Goal: Information Seeking & Learning: Compare options

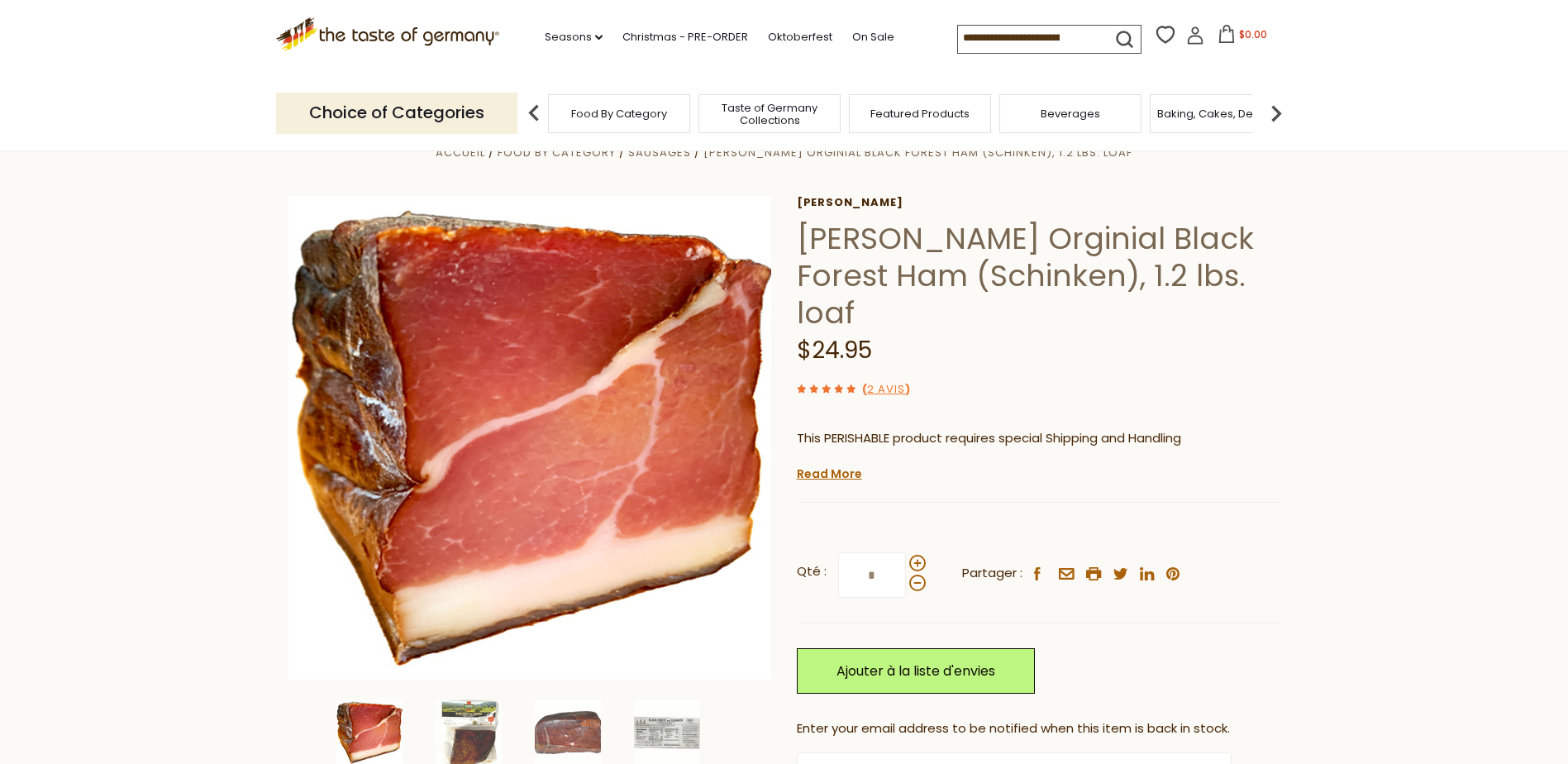
scroll to position [83, 0]
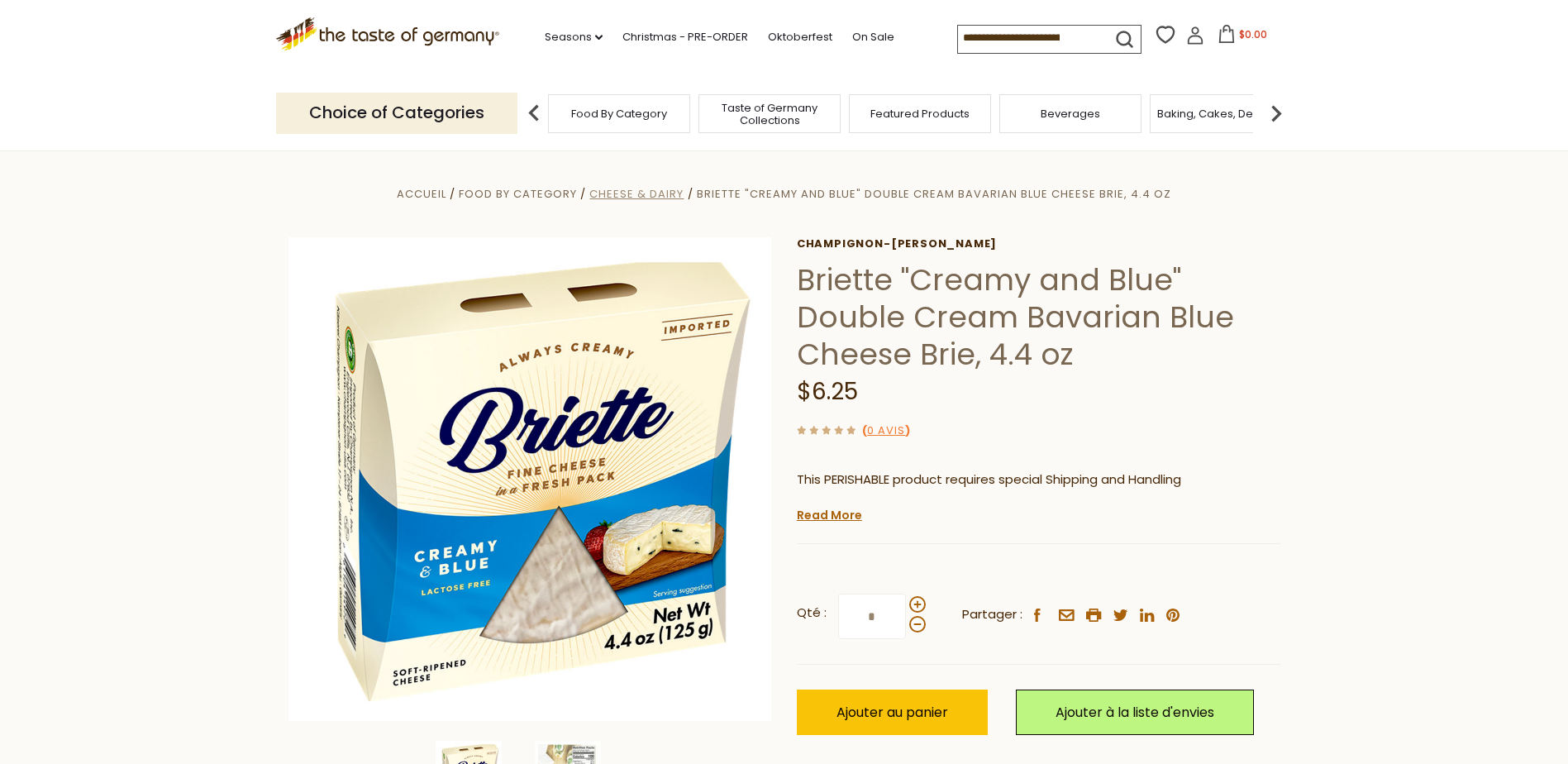
click at [654, 195] on span "Cheese & Dairy" at bounding box center [637, 193] width 95 height 16
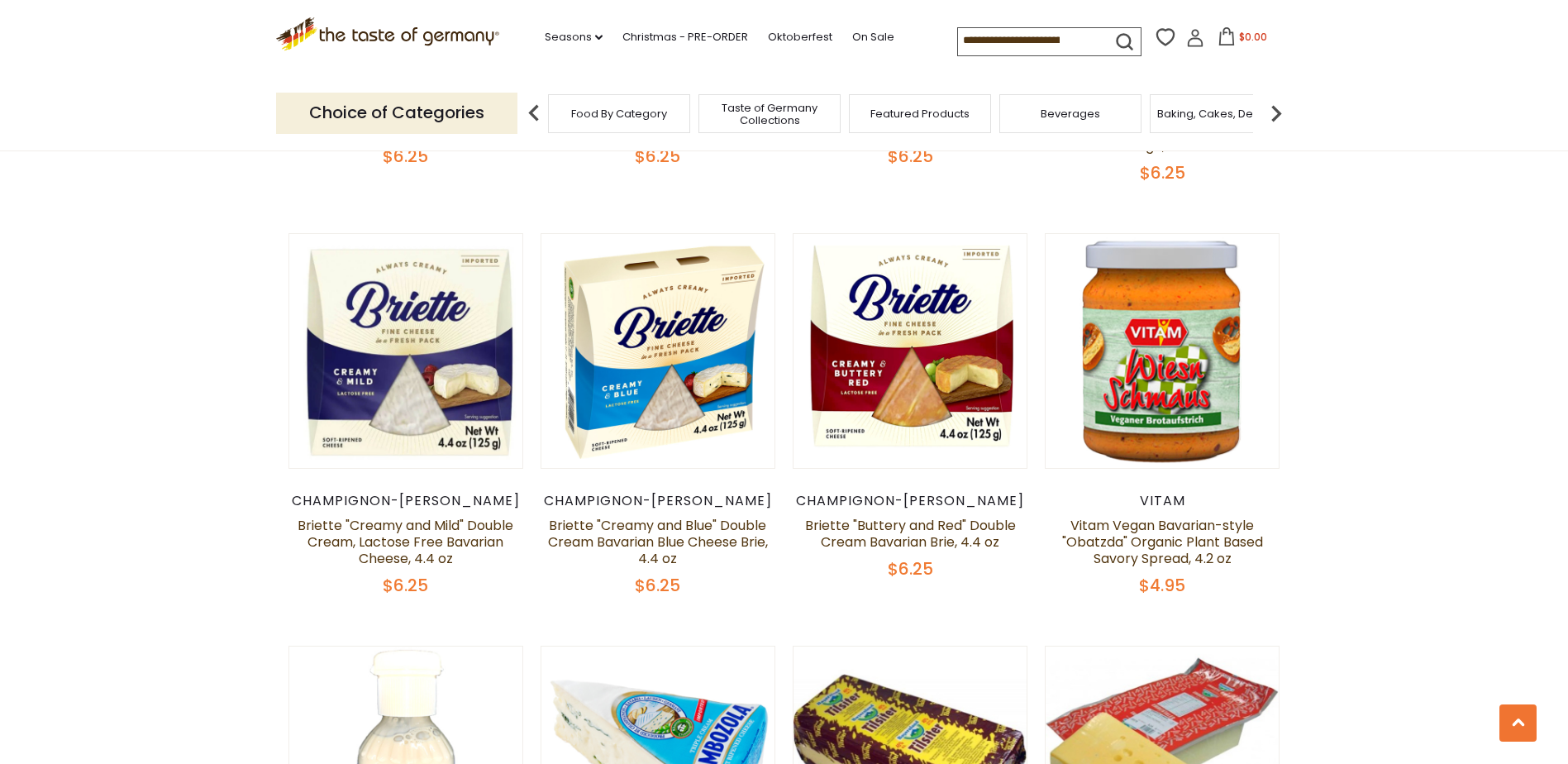
scroll to position [909, 0]
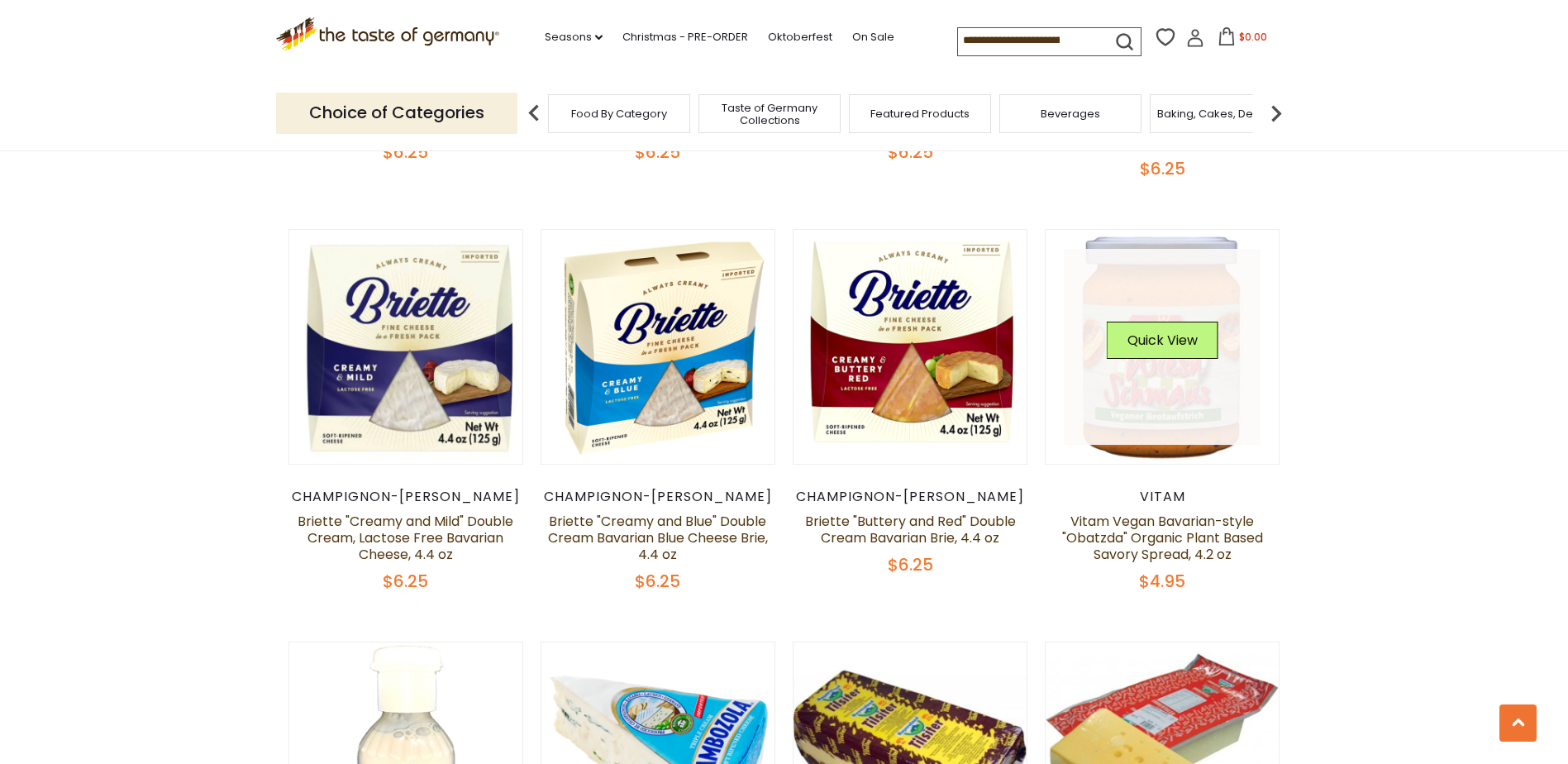
click at [1209, 382] on link at bounding box center [1162, 347] width 197 height 197
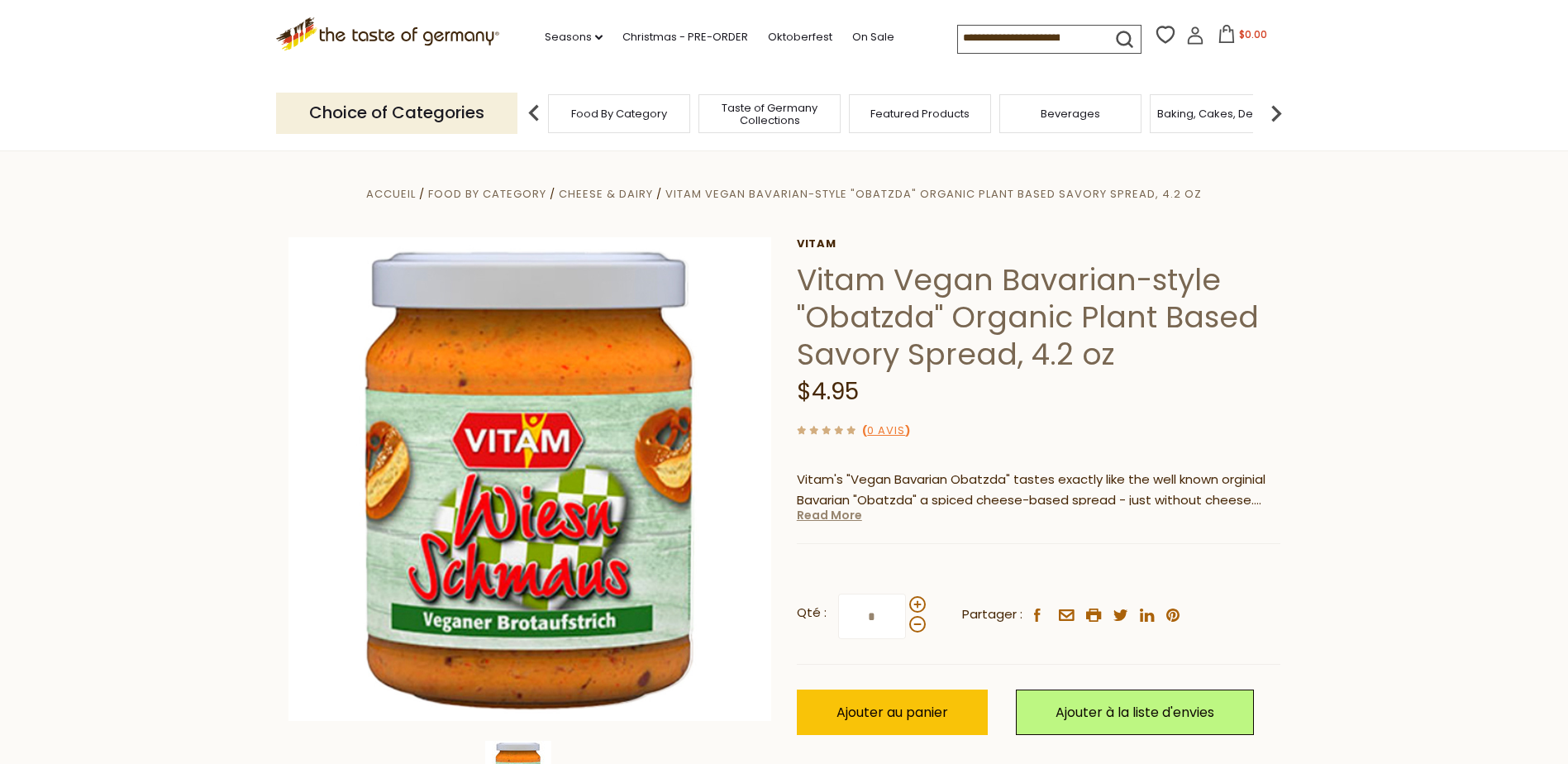
click at [827, 518] on link "Read More" at bounding box center [829, 515] width 65 height 17
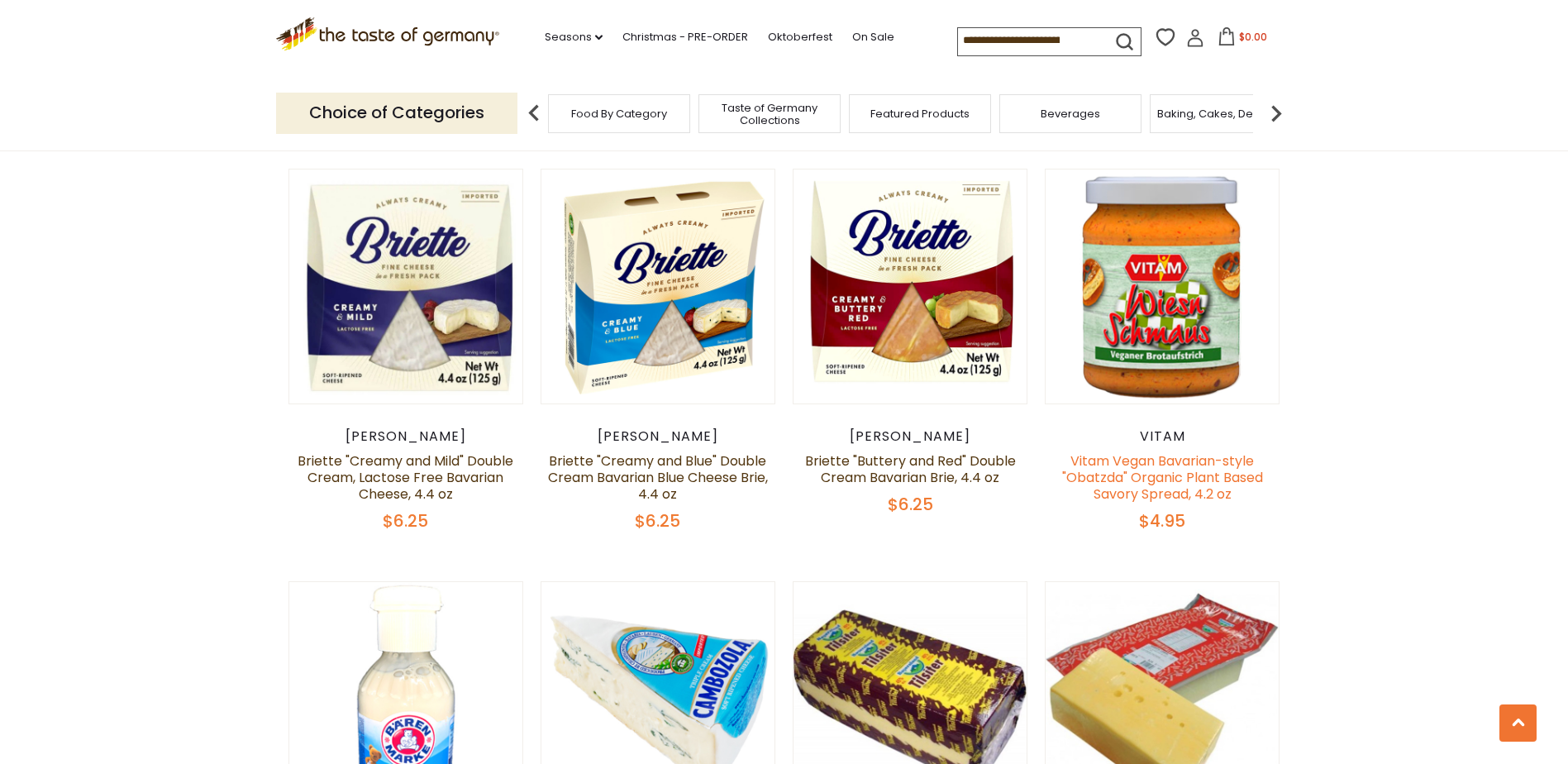
scroll to position [992, 0]
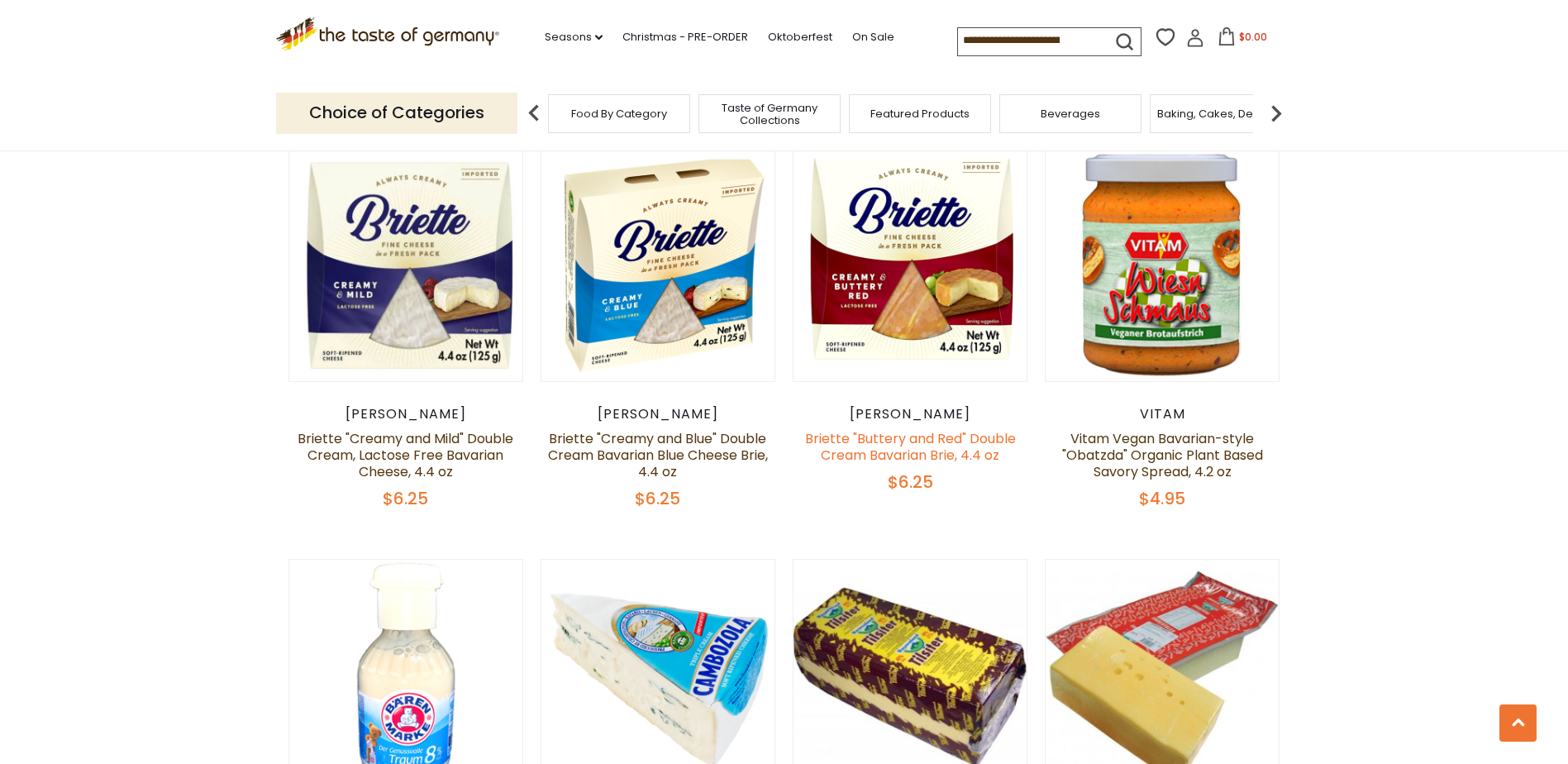
click at [901, 448] on link "Briette "Buttery and Red" Double Cream Bavarian Brie, 4.4 oz" at bounding box center [911, 447] width 211 height 35
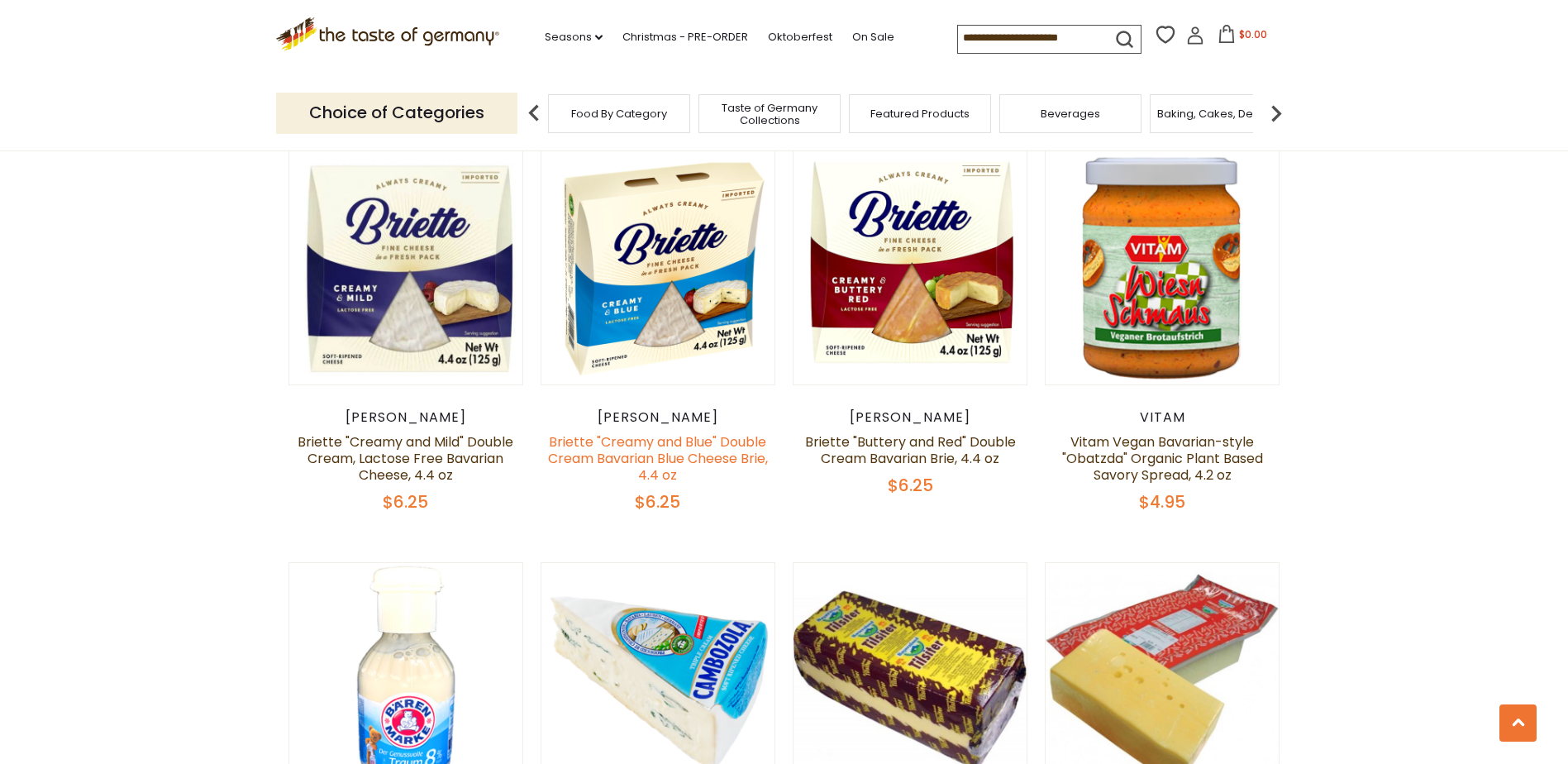
click at [661, 436] on link "Briette "Creamy and Blue" Double Cream Bavarian Blue Cheese Brie, 4.4 oz" at bounding box center [658, 458] width 220 height 52
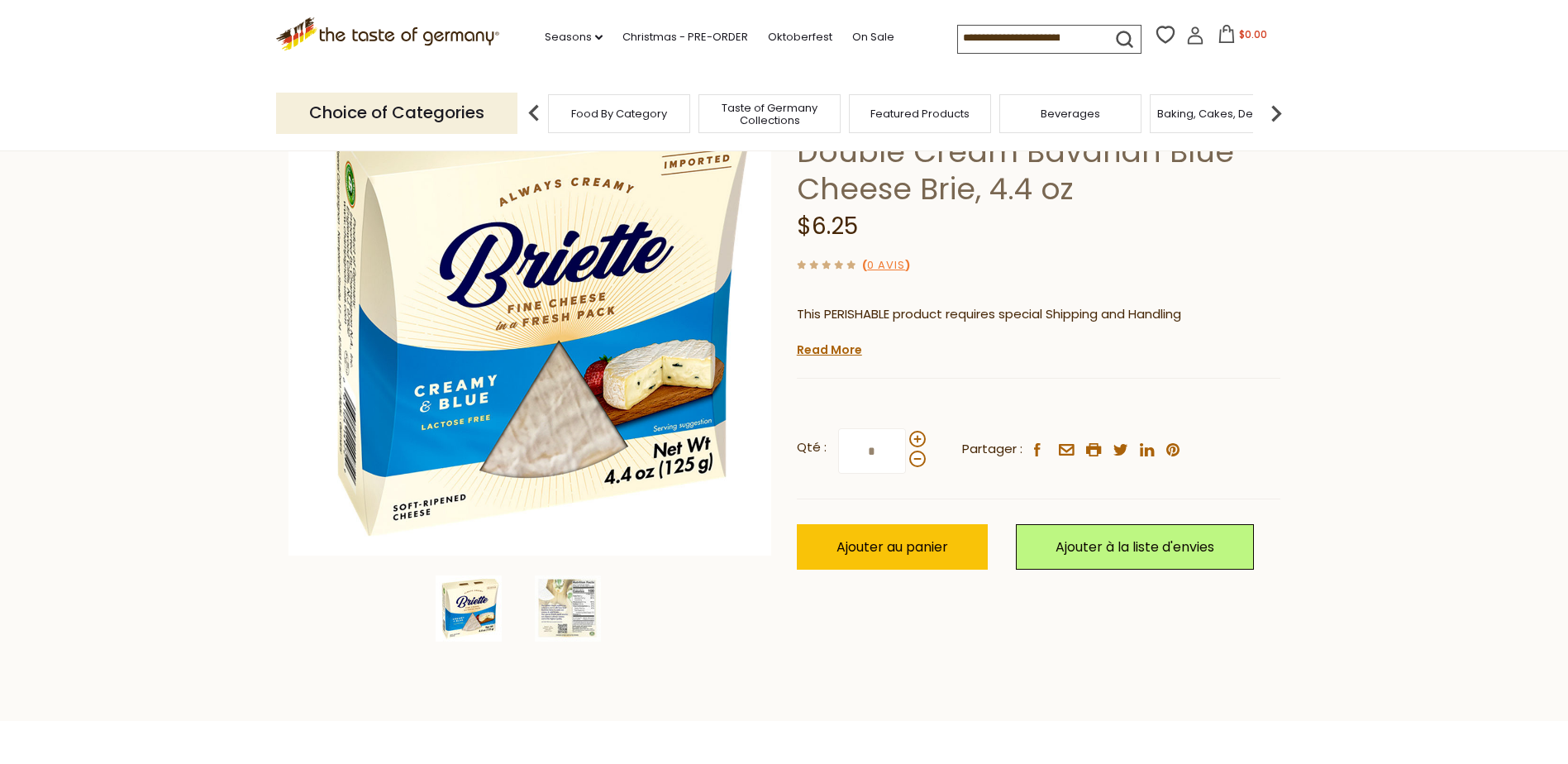
scroll to position [83, 0]
